Goal: Information Seeking & Learning: Learn about a topic

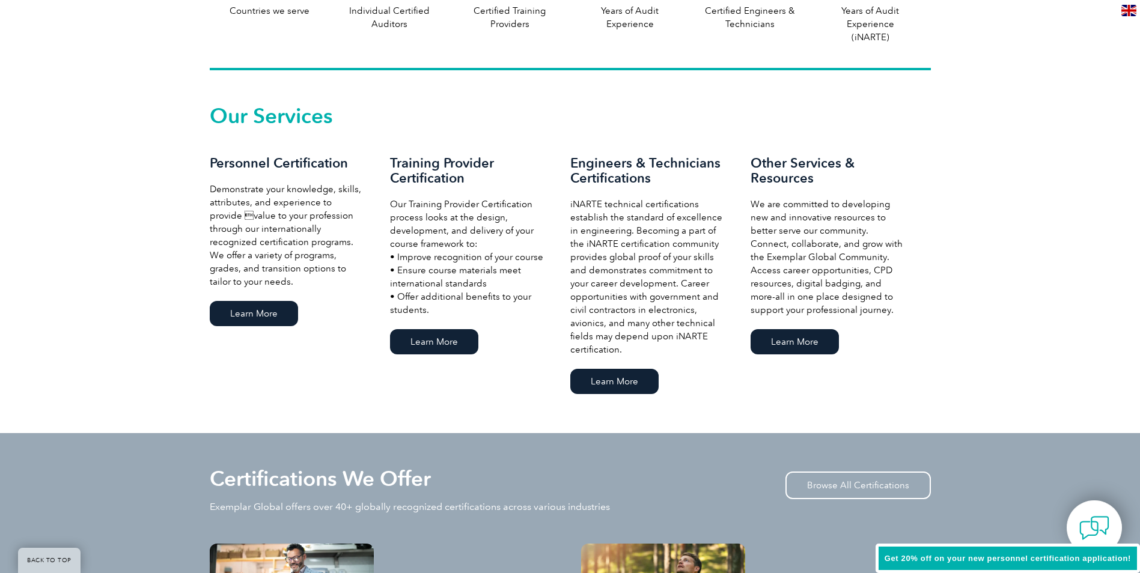
scroll to position [781, 0]
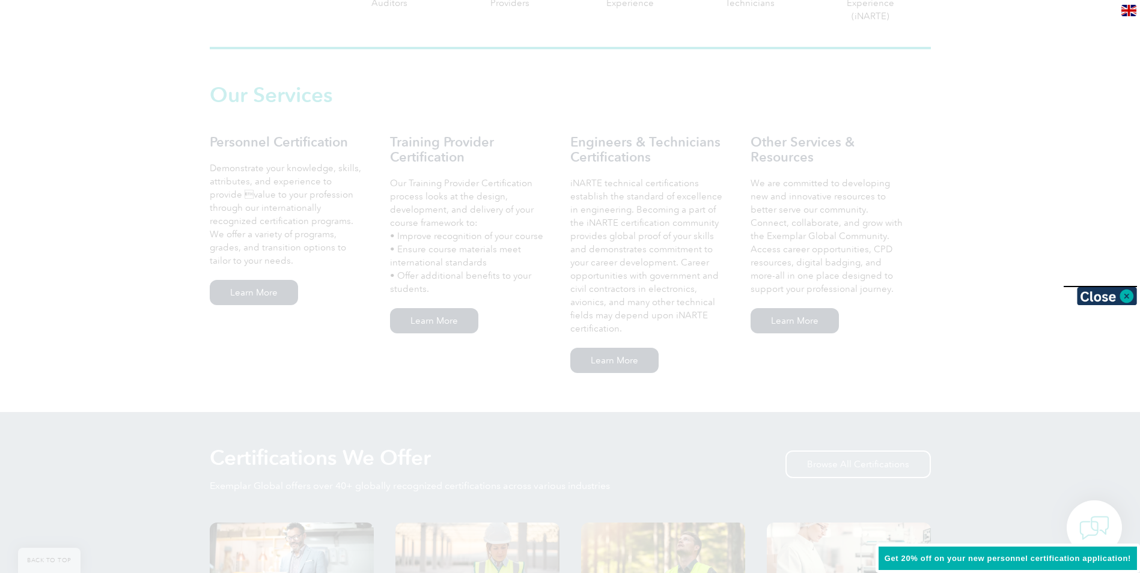
click at [235, 297] on div at bounding box center [570, 286] width 1140 height 573
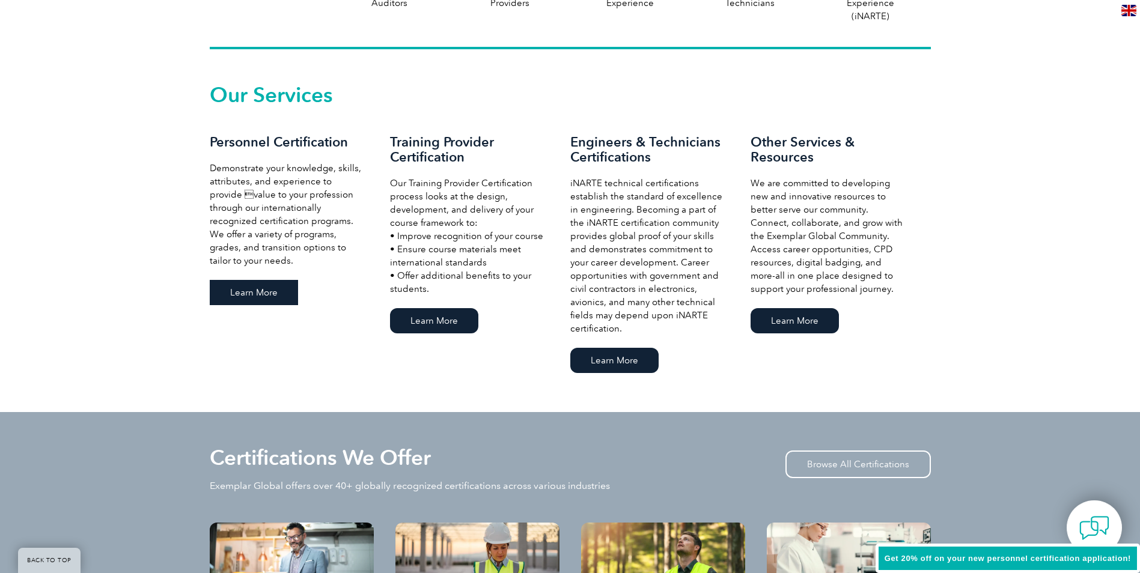
click at [238, 291] on link "Learn More" at bounding box center [254, 292] width 88 height 25
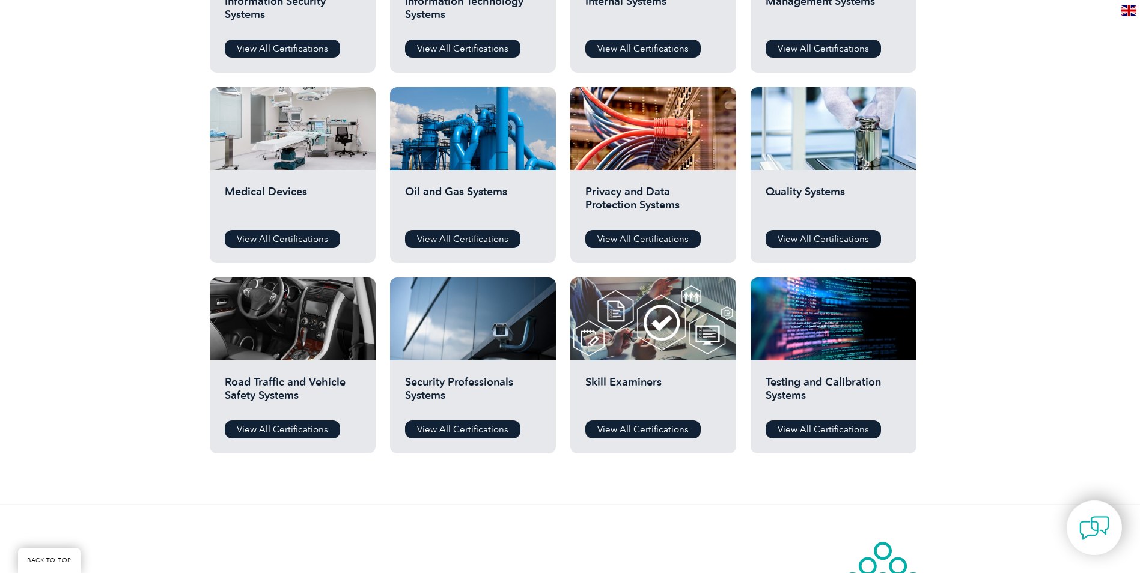
scroll to position [781, 0]
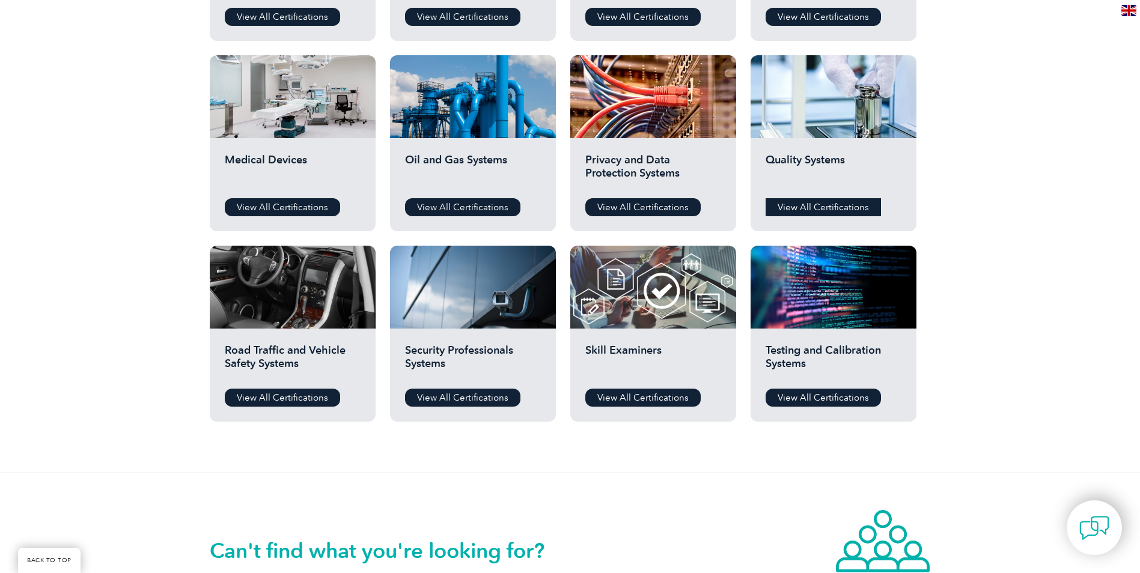
click at [810, 204] on link "View All Certifications" at bounding box center [822, 207] width 115 height 18
